Goal: Task Accomplishment & Management: Use online tool/utility

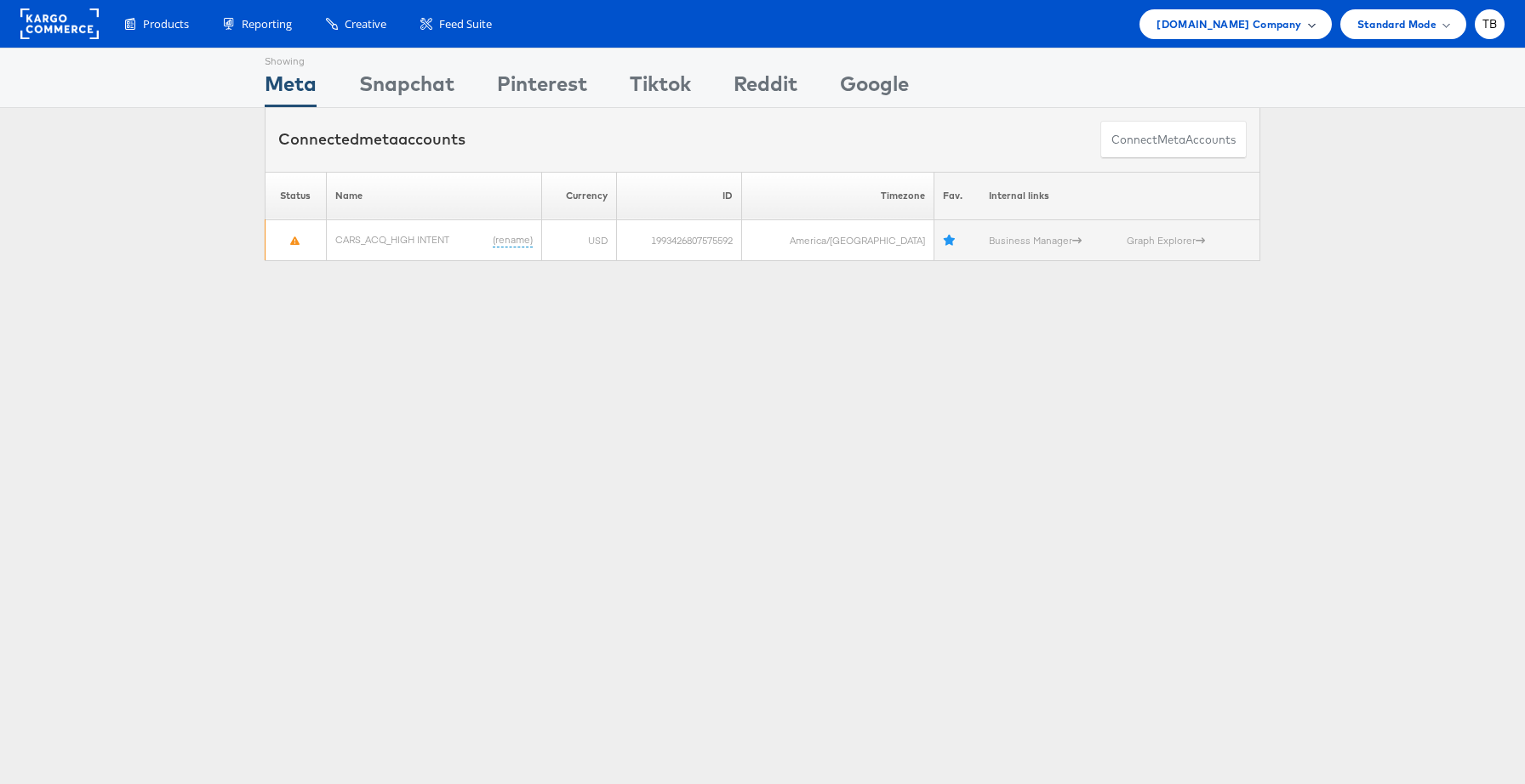
click at [1253, 28] on span "Cars.com Company" at bounding box center [1228, 24] width 145 height 18
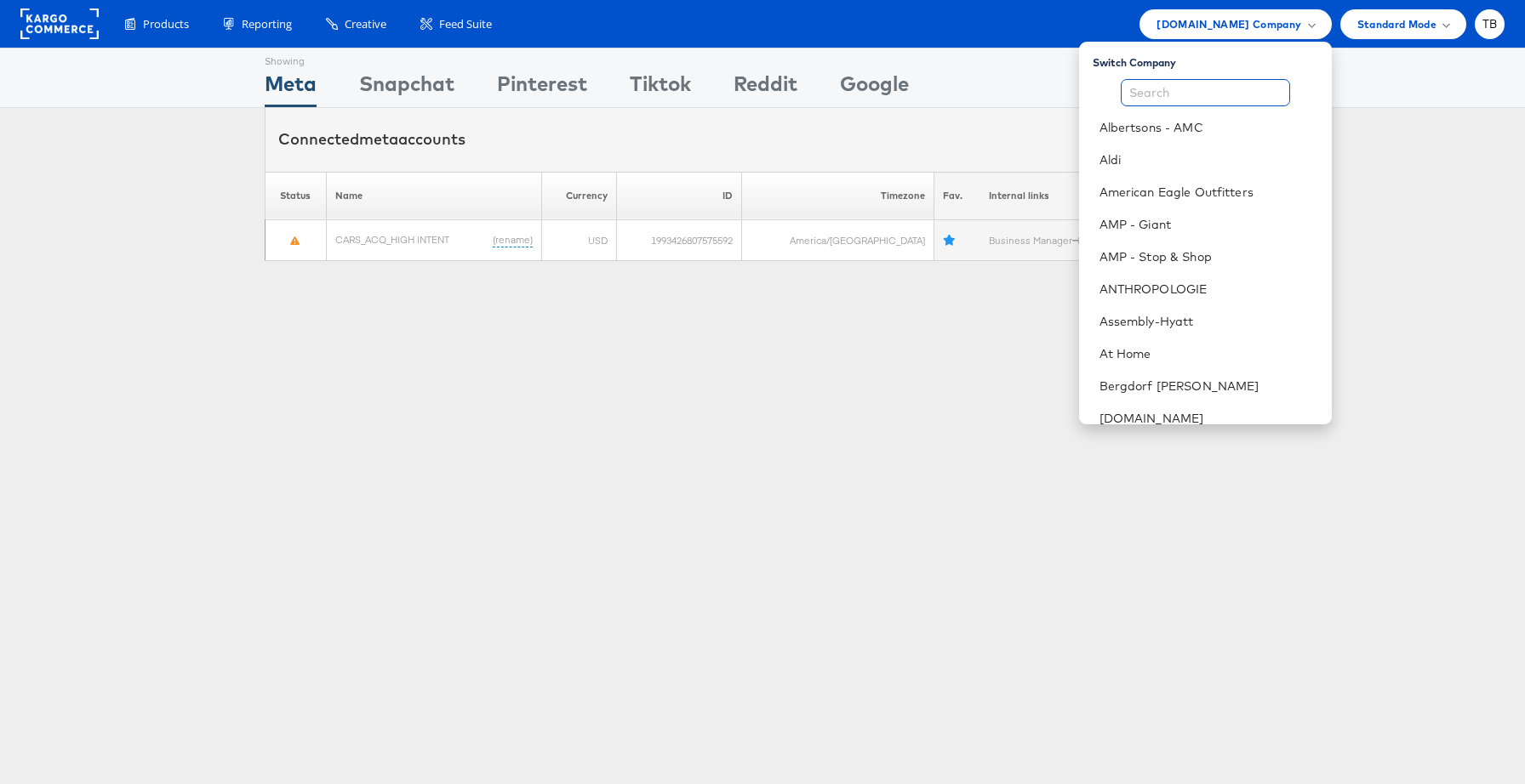
click at [1201, 92] on input "text" at bounding box center [1205, 92] width 169 height 27
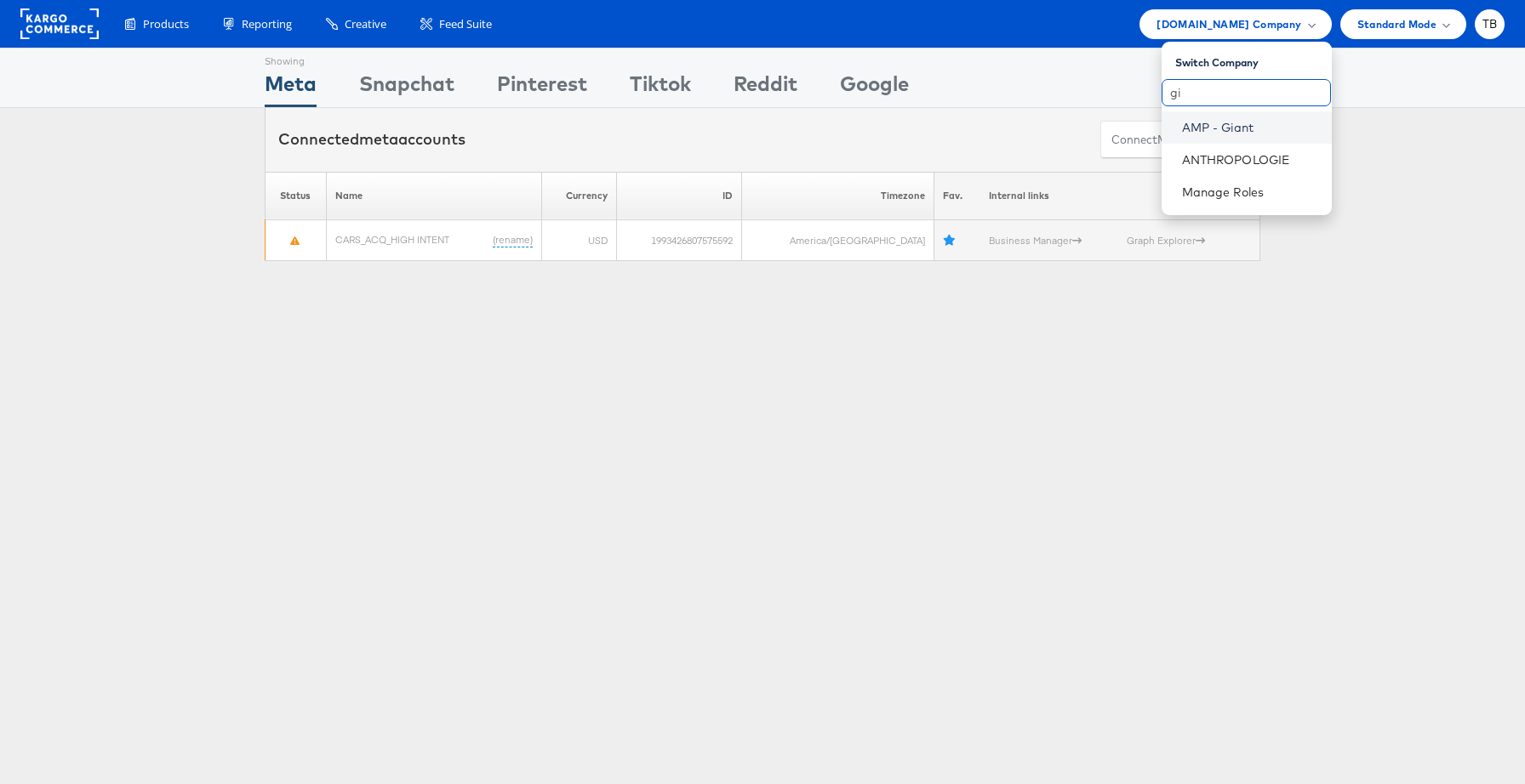
type input "gi"
click at [1218, 127] on link "AMP - Giant" at bounding box center [1250, 128] width 137 height 17
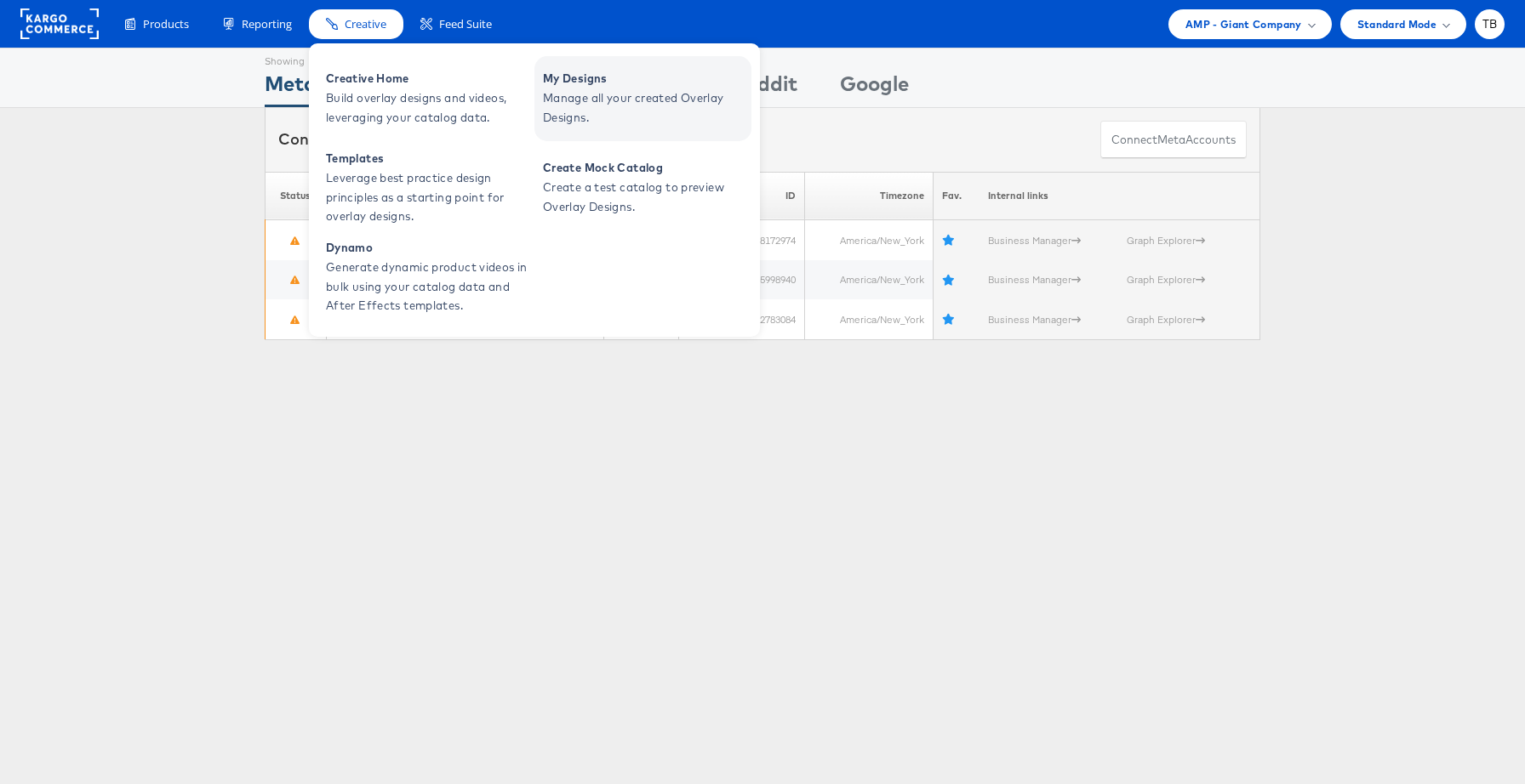
click at [576, 93] on span "Manage all your created Overlay Designs." at bounding box center [645, 108] width 204 height 39
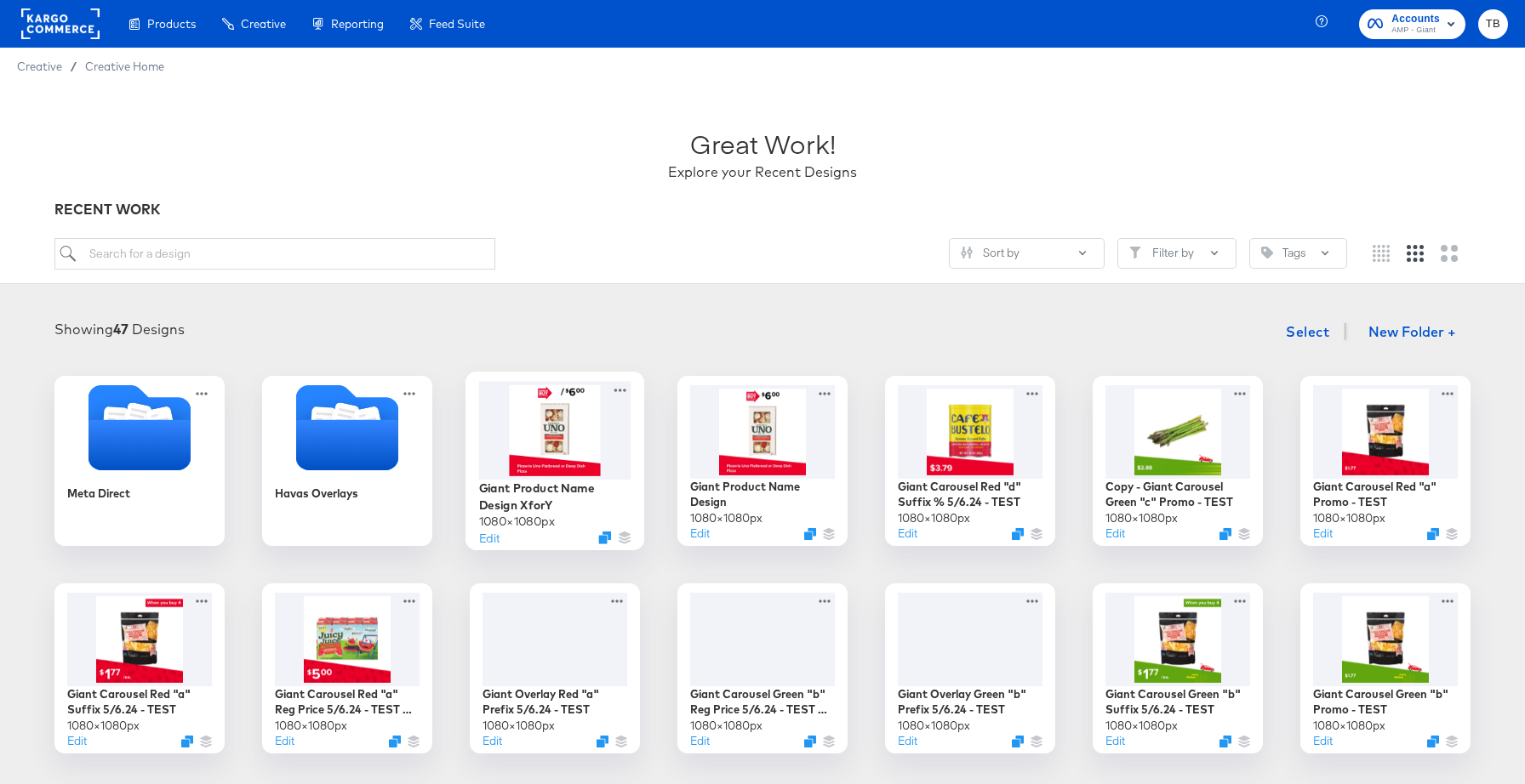
click at [551, 439] on div at bounding box center [555, 429] width 152 height 98
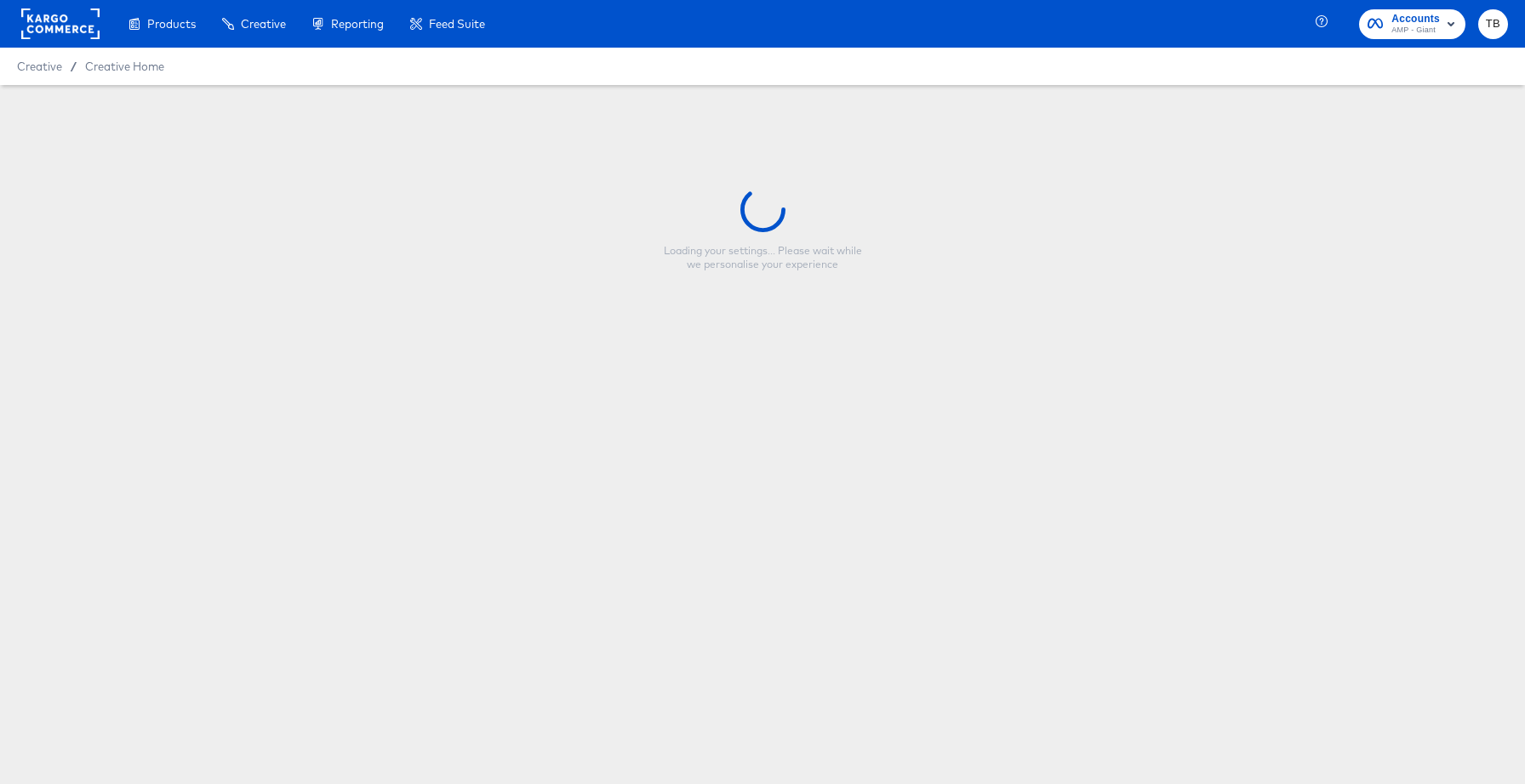
type input "Giant Product Name Design XforY"
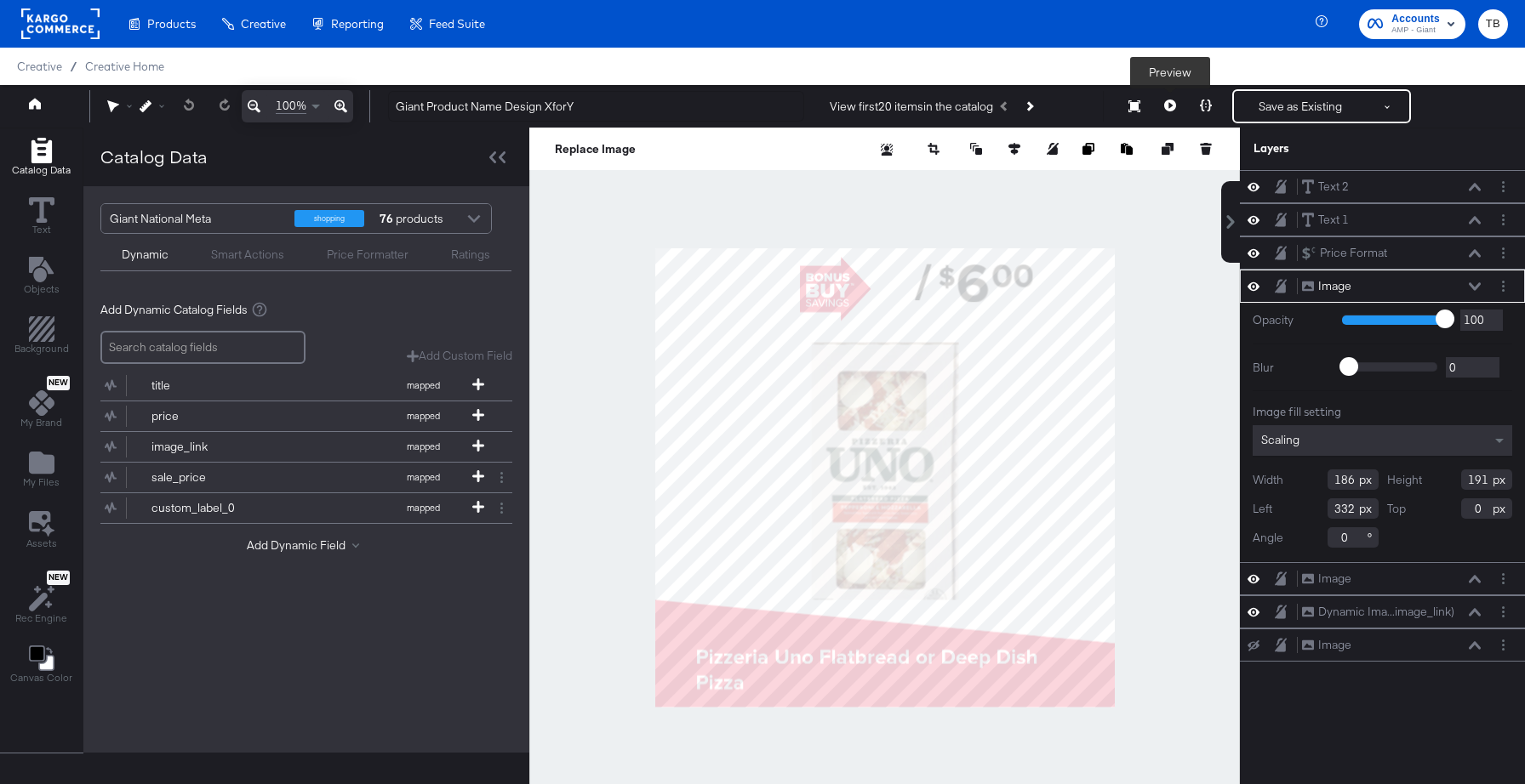
click at [1173, 102] on icon at bounding box center [1170, 106] width 12 height 12
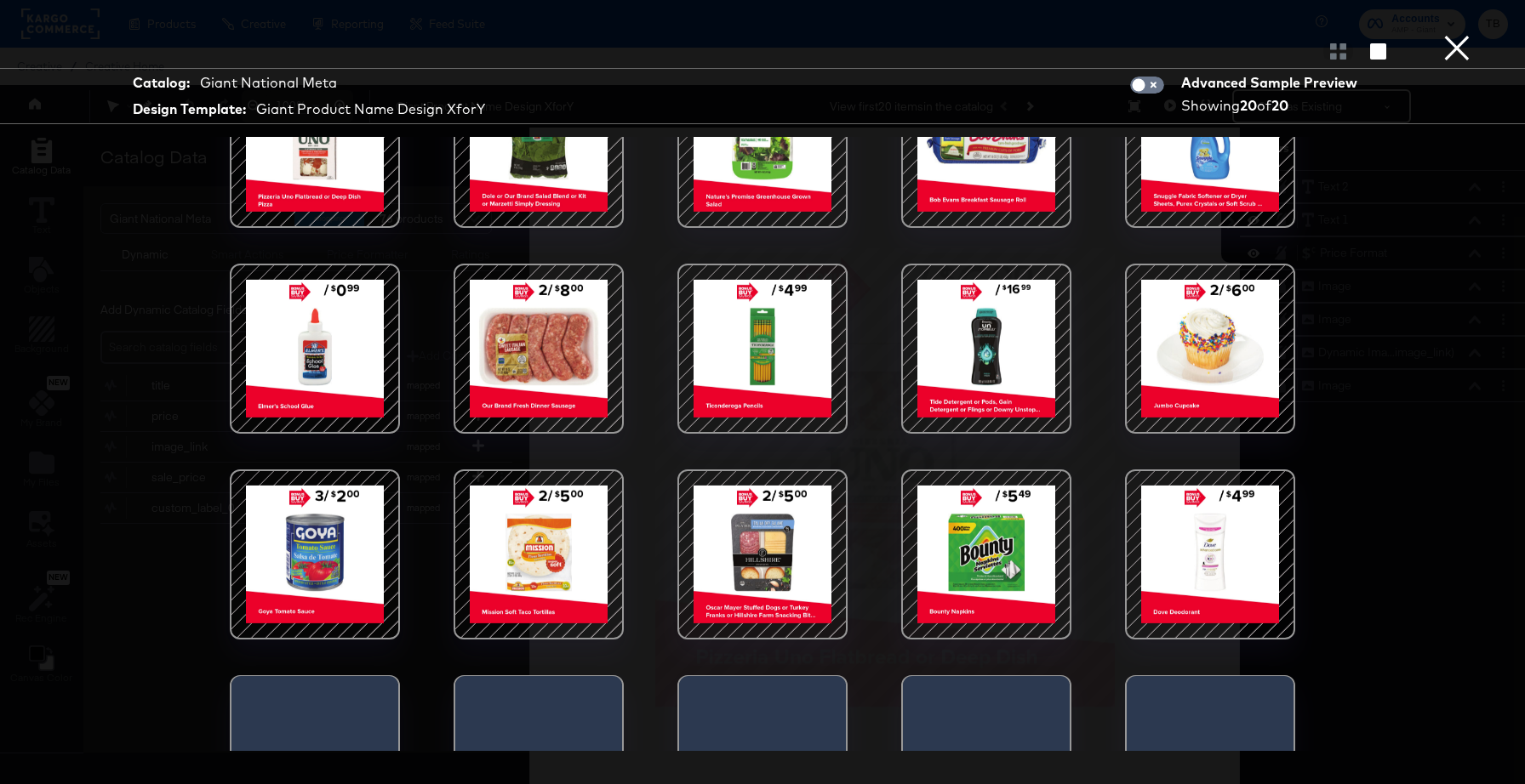
scroll to position [173, 0]
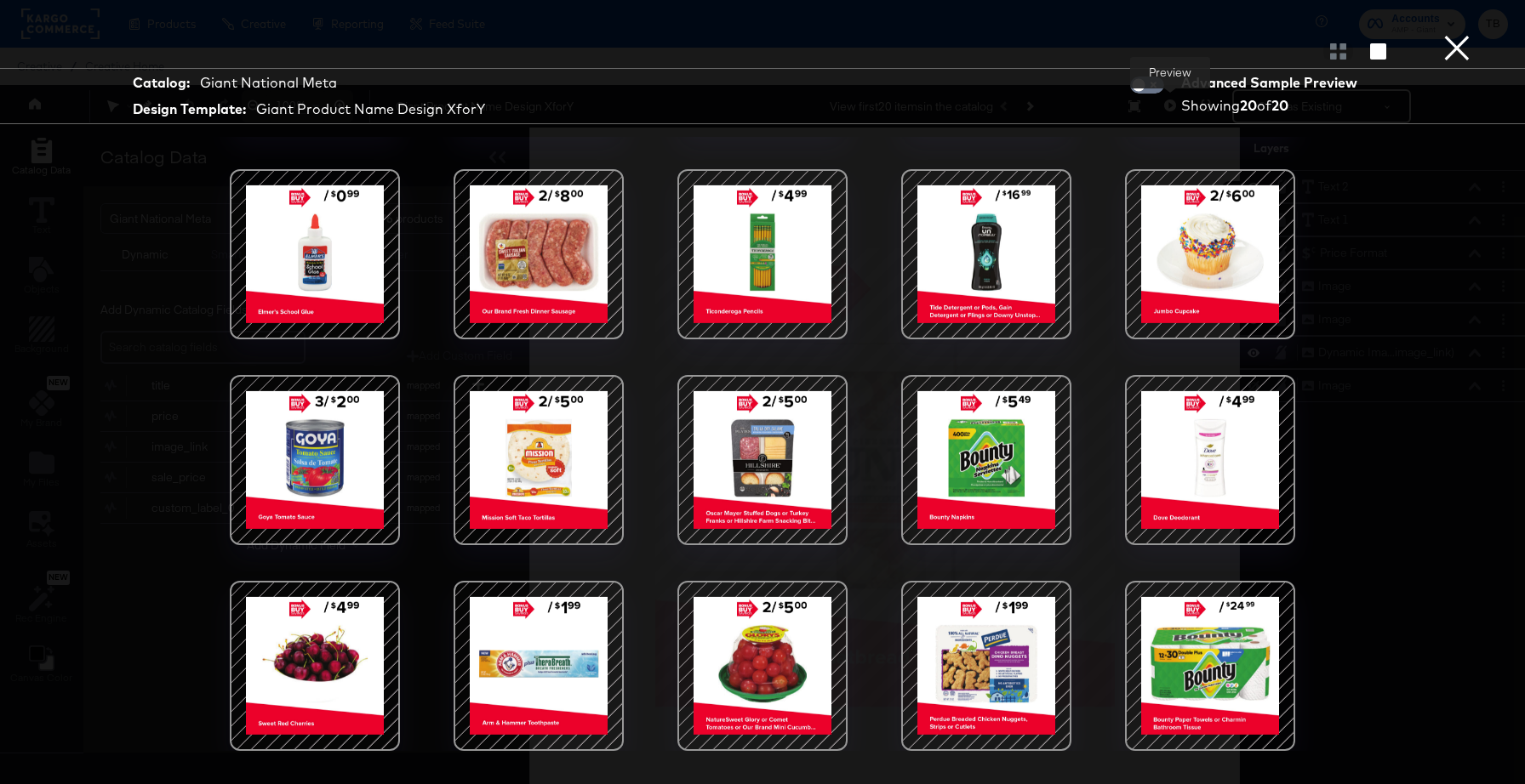
click at [1469, 34] on button "×" at bounding box center [1457, 17] width 34 height 34
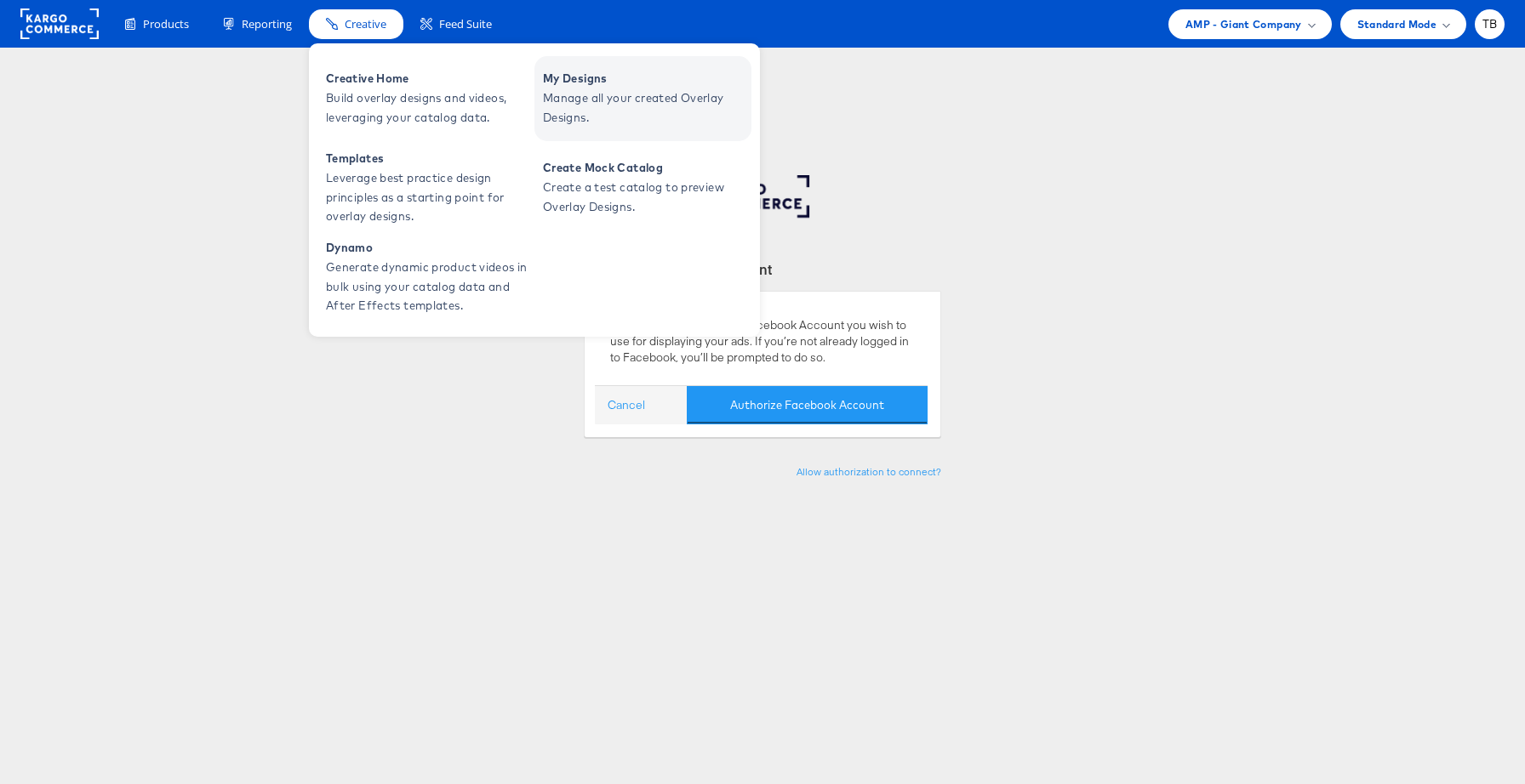
click at [566, 102] on span "Manage all your created Overlay Designs." at bounding box center [645, 108] width 204 height 39
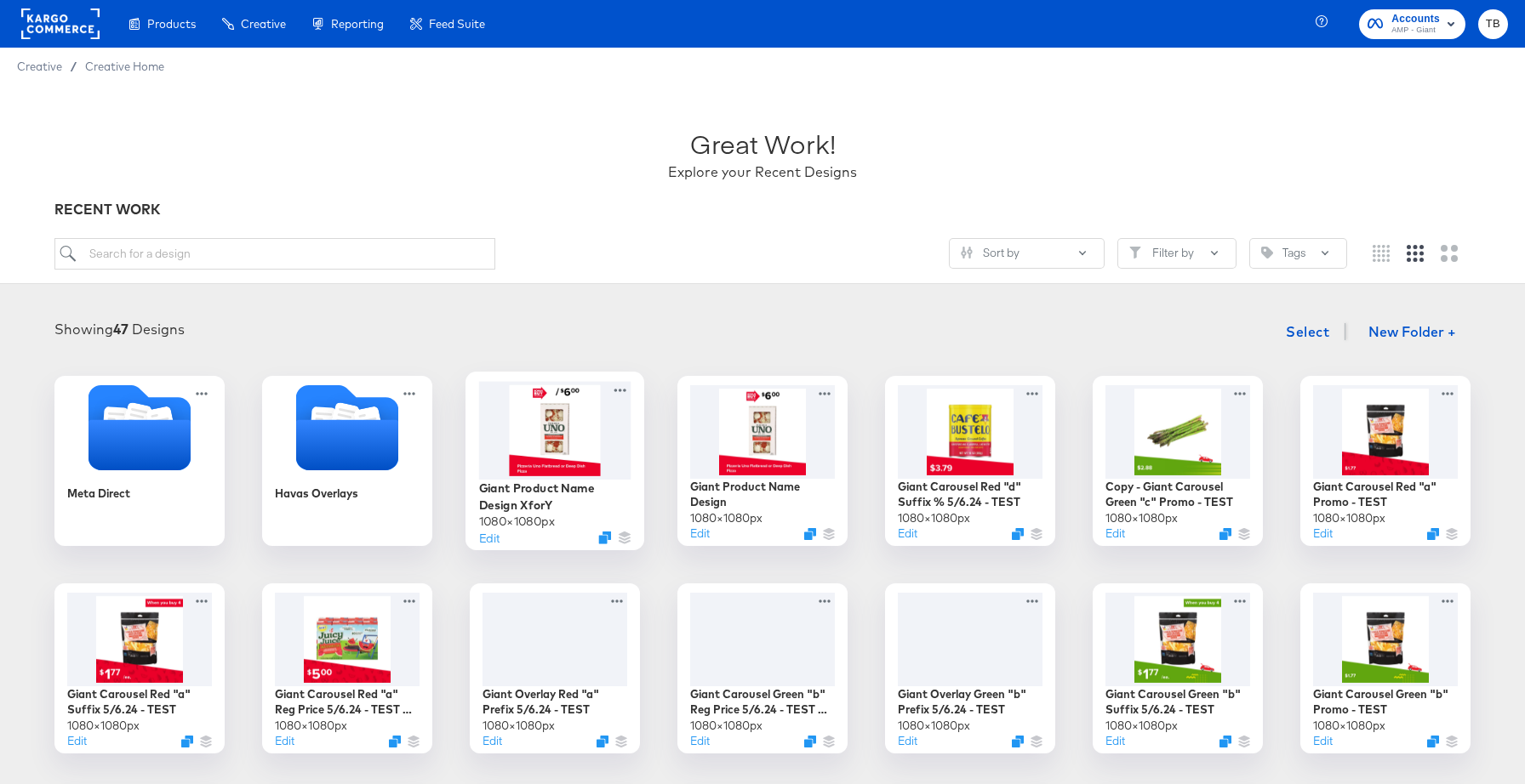
click at [589, 442] on div at bounding box center [555, 429] width 152 height 98
